Goal: Find specific page/section: Find specific page/section

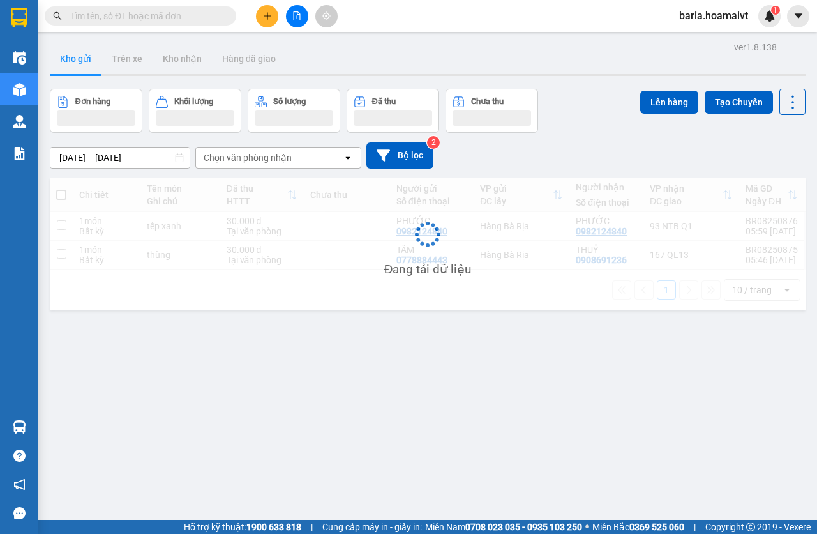
click at [155, 16] on input "text" at bounding box center [145, 16] width 151 height 14
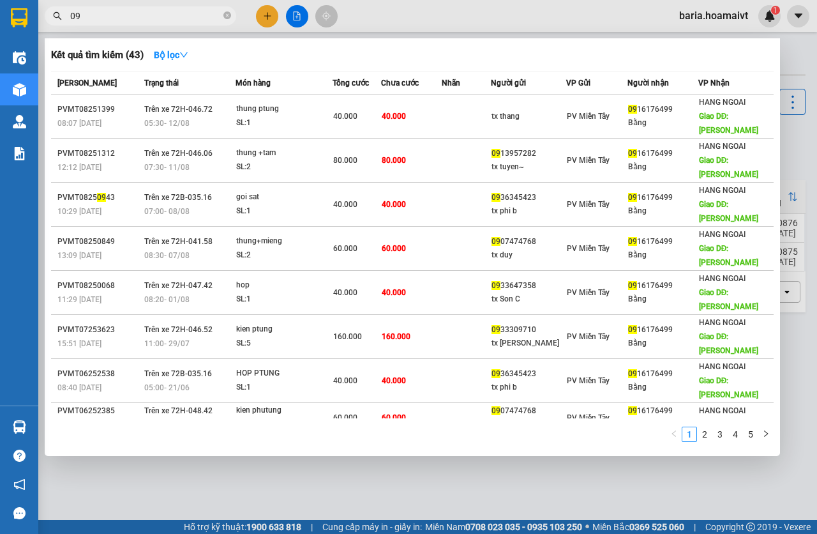
type input "0"
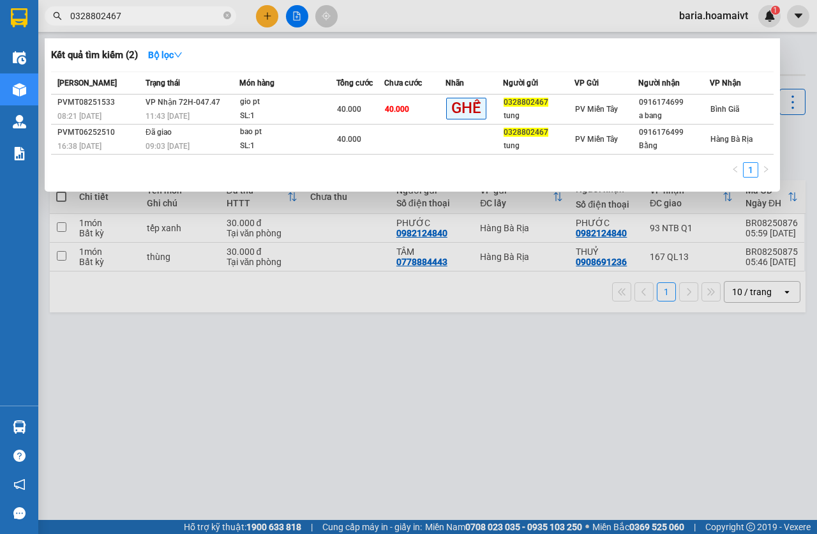
click at [169, 19] on input "0328802467" at bounding box center [145, 16] width 151 height 14
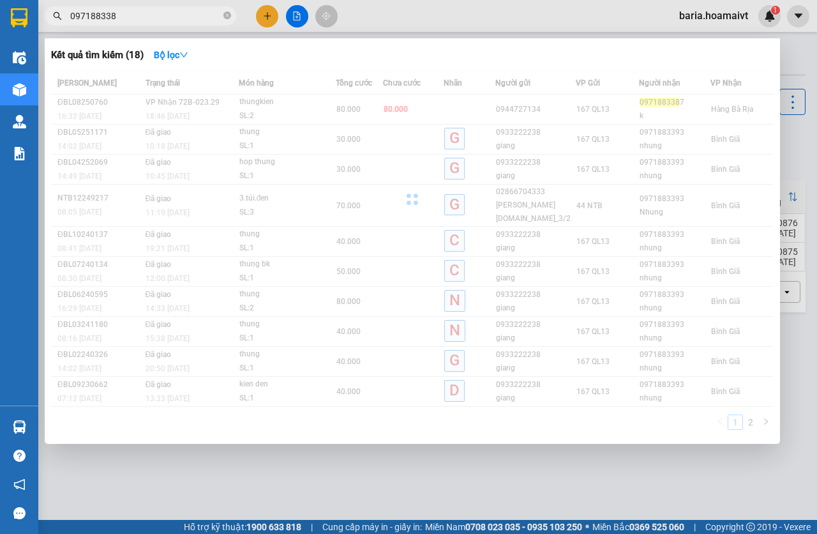
type input "0971883387"
